Goal: Navigation & Orientation: Find specific page/section

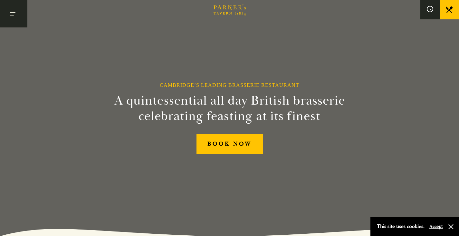
click at [18, 15] on button "Toggle navigation" at bounding box center [13, 13] width 27 height 27
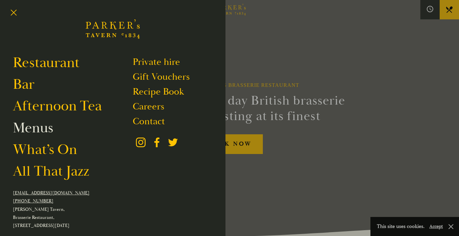
click at [35, 130] on link "Menus" at bounding box center [33, 128] width 40 height 18
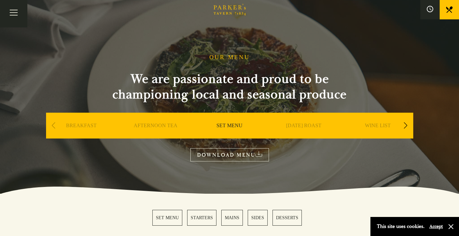
click at [304, 122] on link "SUNDAY ROAST" at bounding box center [303, 135] width 35 height 26
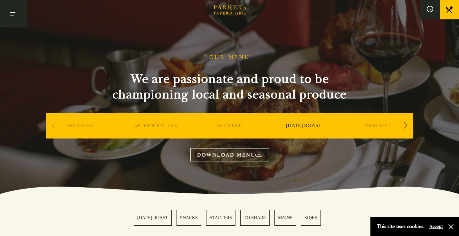
click at [15, 13] on button "Toggle navigation" at bounding box center [13, 13] width 27 height 27
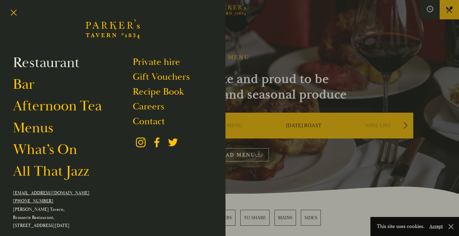
click at [59, 65] on link "Restaurant" at bounding box center [46, 63] width 67 height 18
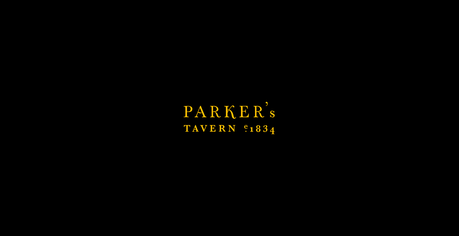
scroll to position [145, 0]
